Goal: Communication & Community: Answer question/provide support

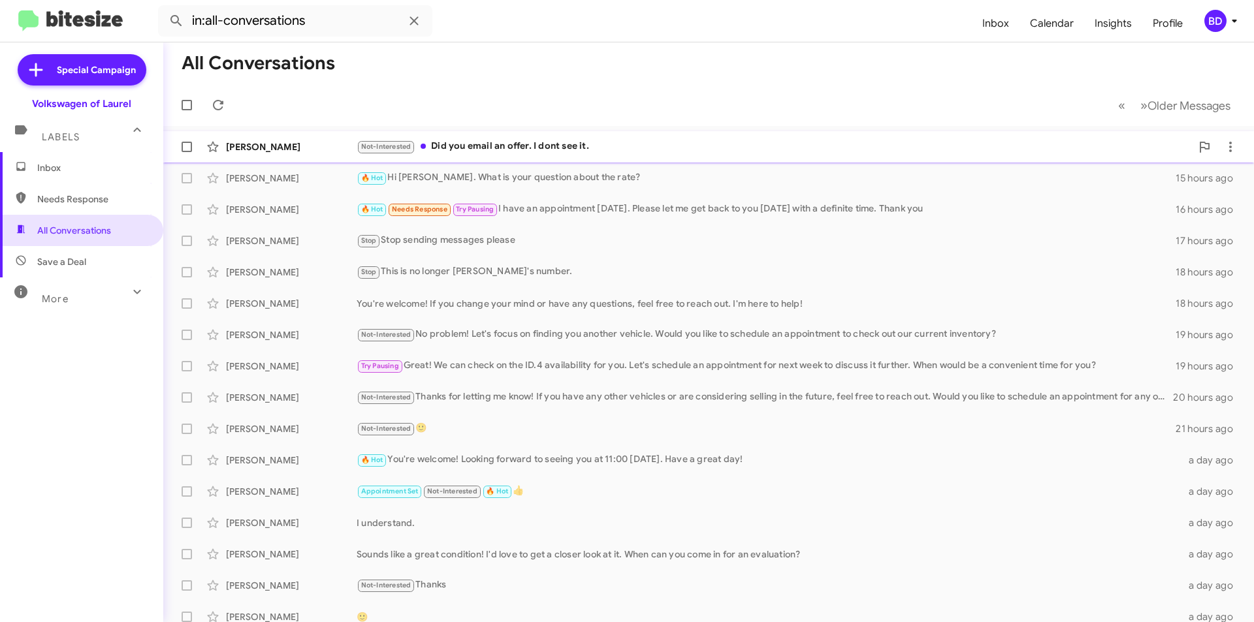
click at [487, 146] on div "Not-Interested Did you email an offer. I dont see it." at bounding box center [774, 146] width 835 height 15
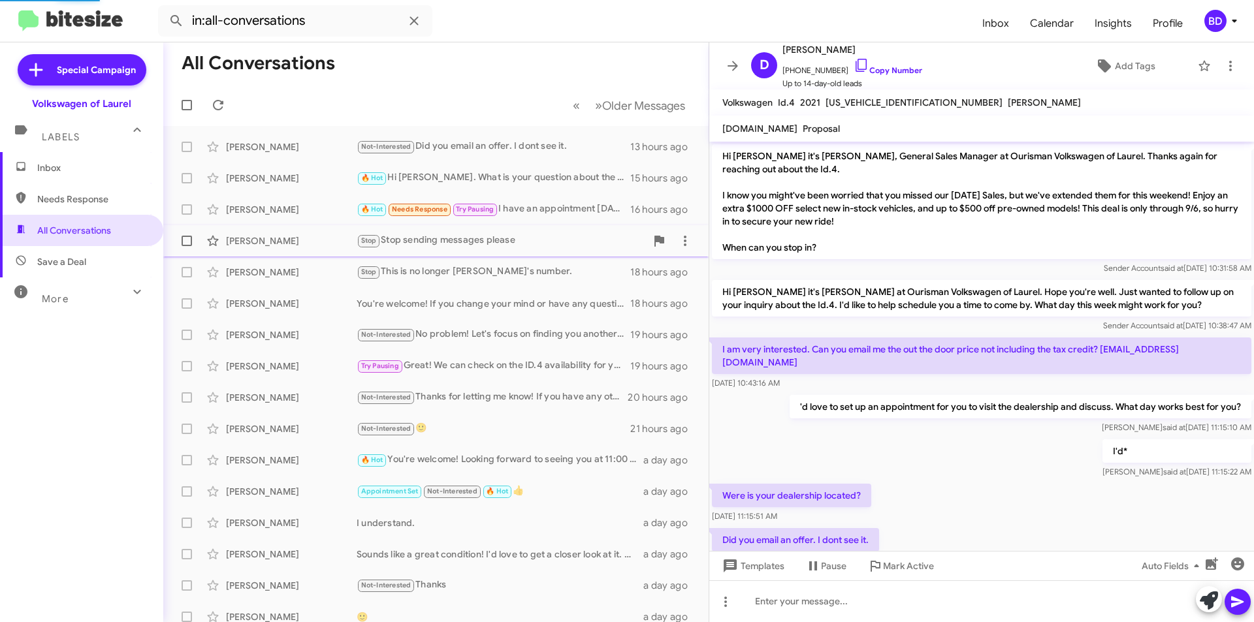
scroll to position [56, 0]
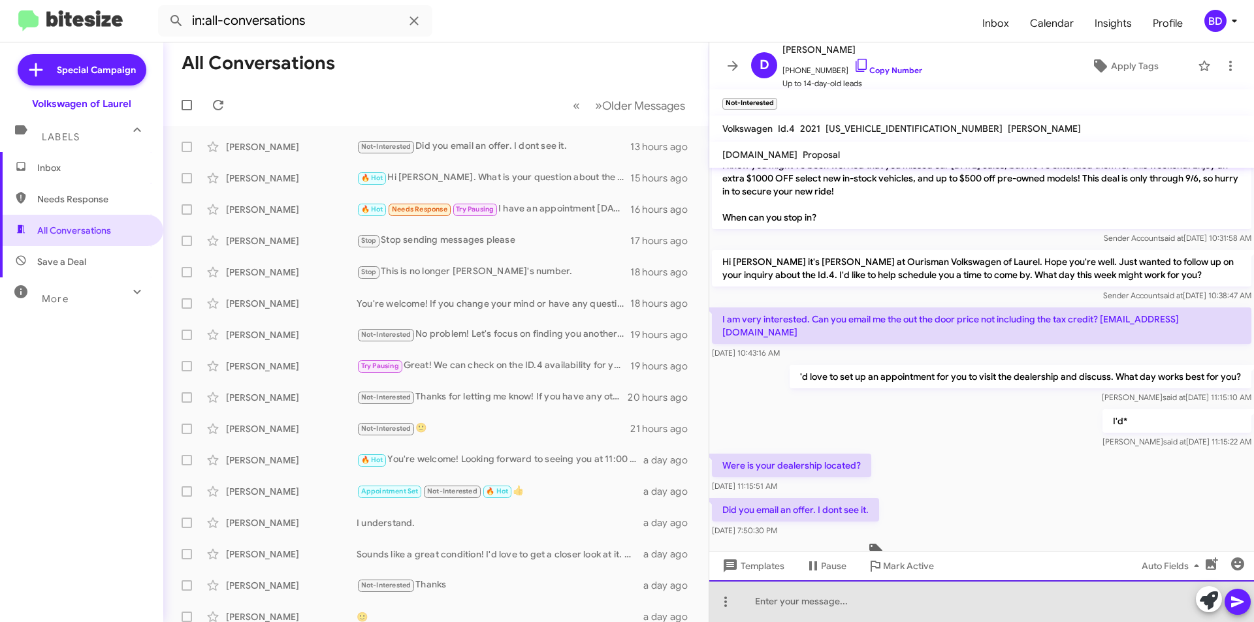
click at [856, 600] on div at bounding box center [981, 602] width 545 height 42
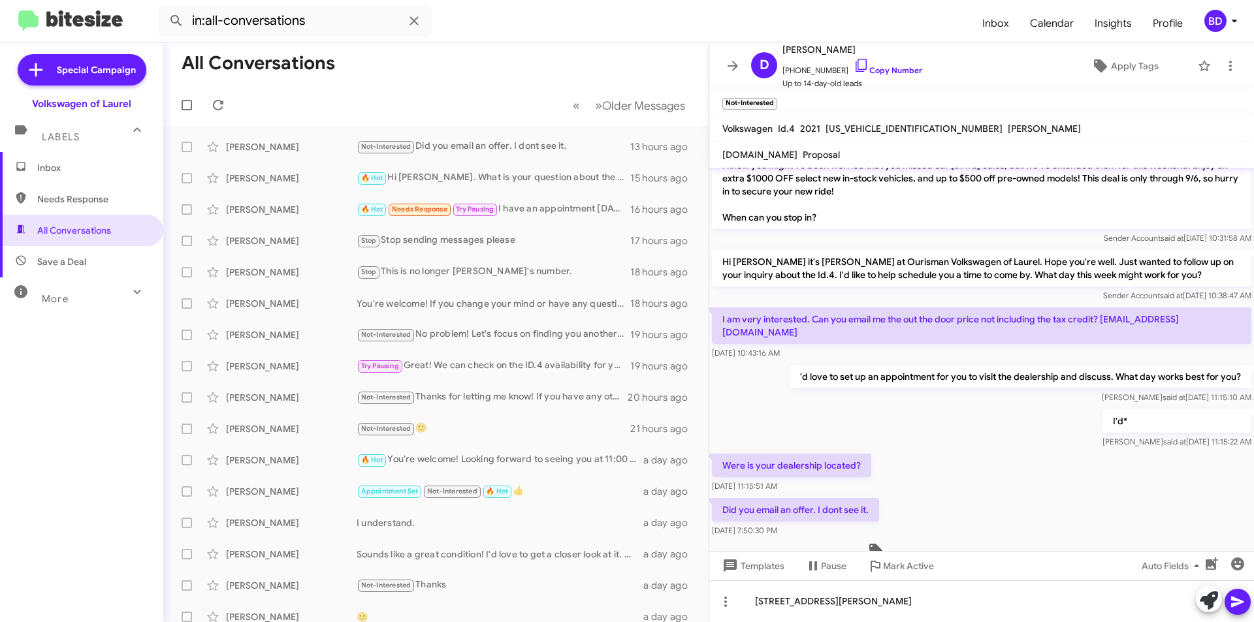
click at [1240, 611] on span at bounding box center [1238, 602] width 16 height 26
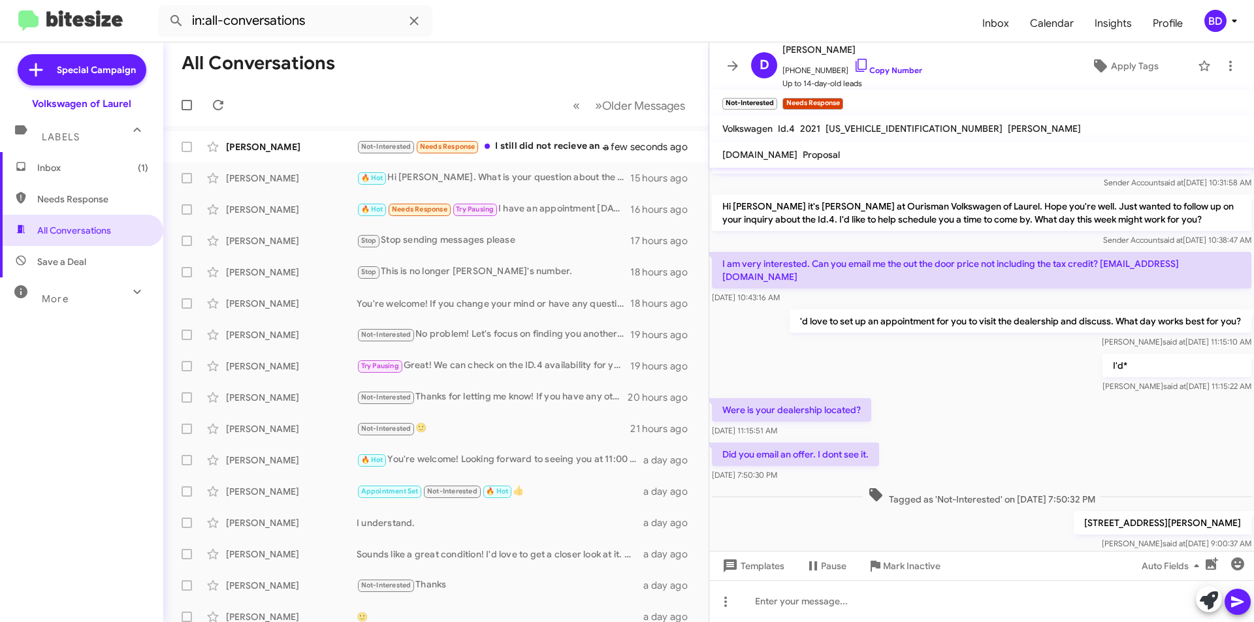
scroll to position [178, 0]
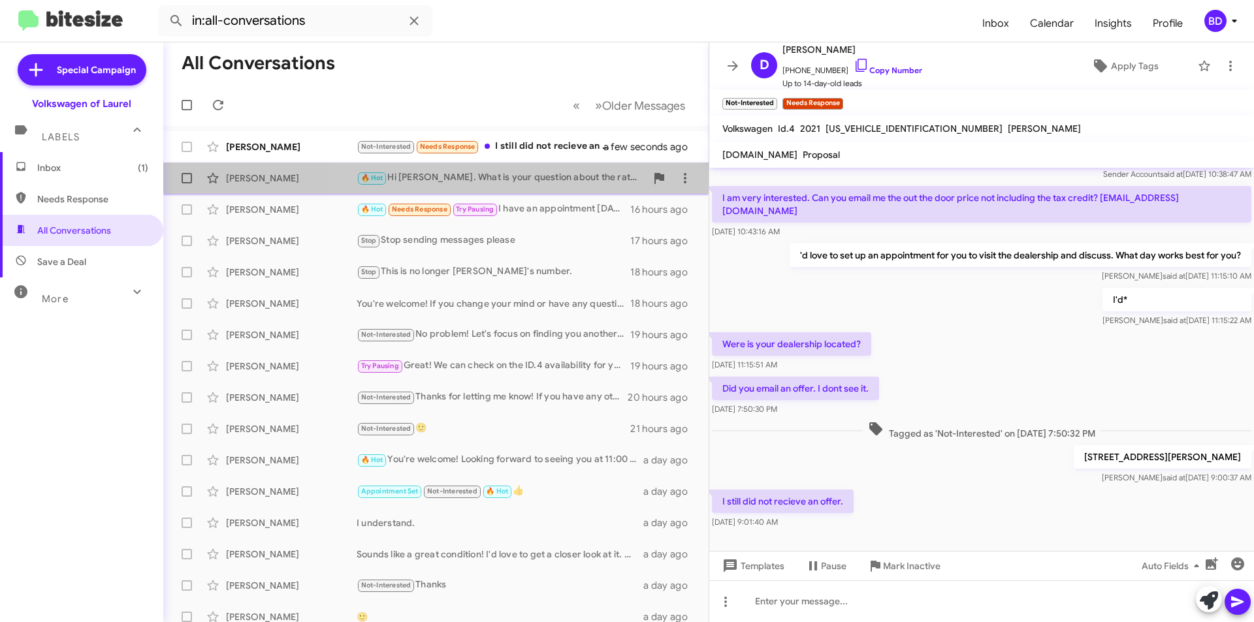
click at [543, 182] on div "🔥 Hot Hi [PERSON_NAME]. What is your question about the rate?" at bounding box center [501, 177] width 289 height 15
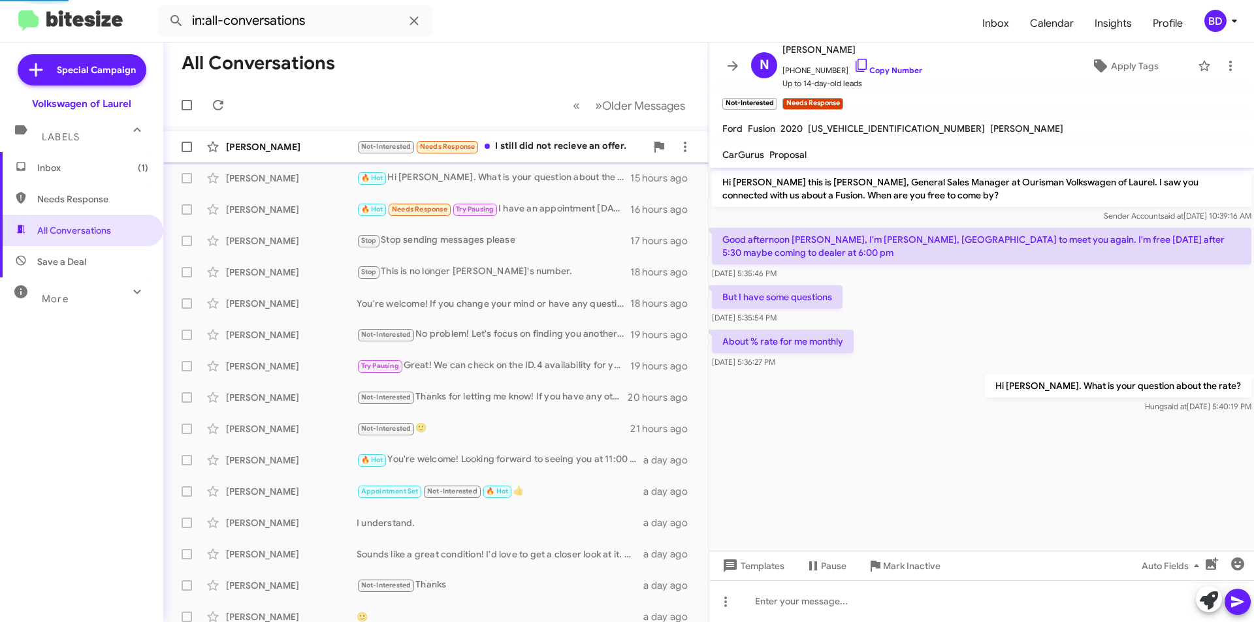
click at [543, 142] on div "Not-Interested Needs Response I still did not recieve an offer." at bounding box center [501, 146] width 289 height 15
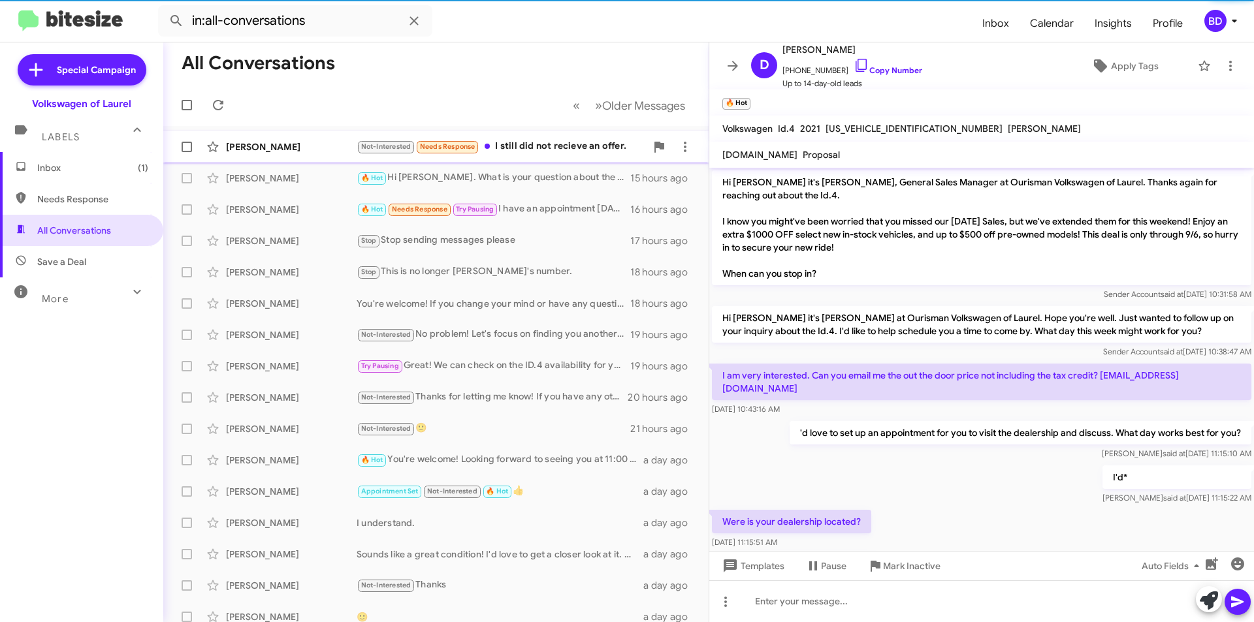
scroll to position [178, 0]
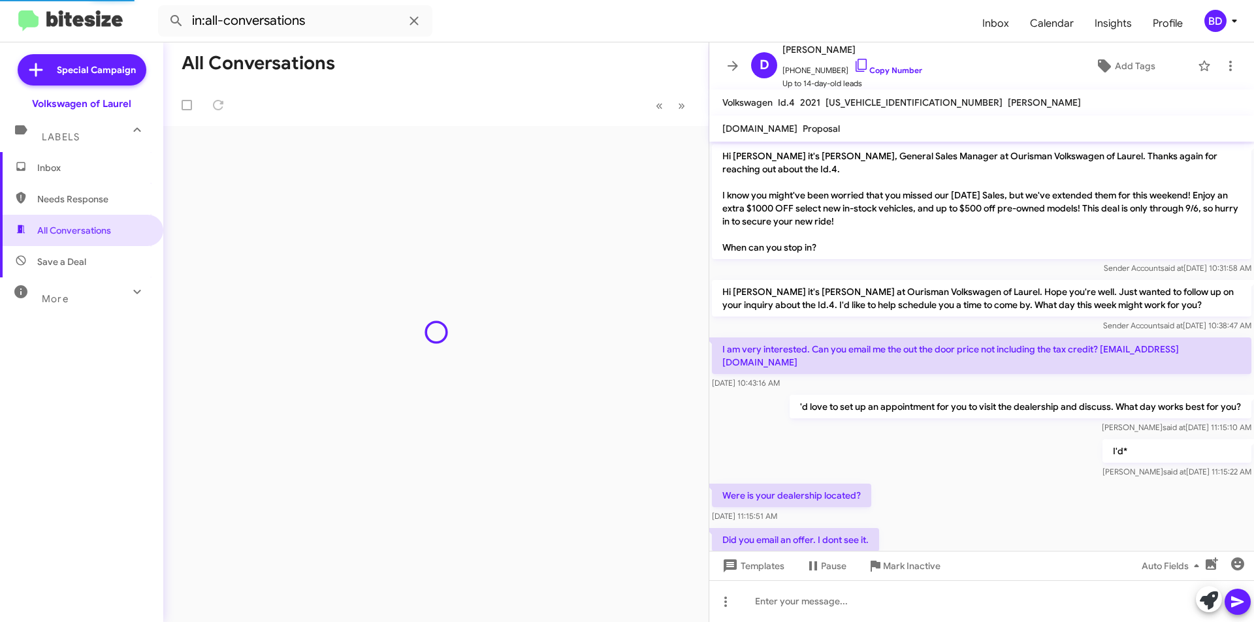
scroll to position [152, 0]
